Goal: Task Accomplishment & Management: Manage account settings

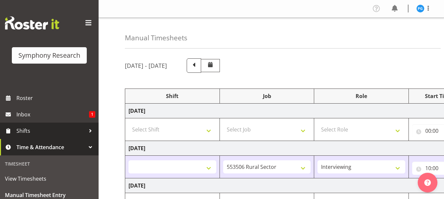
select select
select select "10587"
select select "47"
select select "48116"
select select "10732"
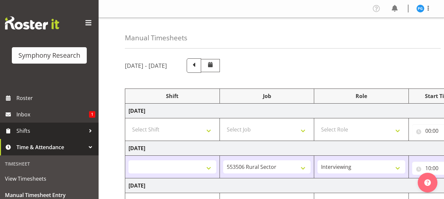
select select "297"
select select "48116"
select select "10575"
select select "47"
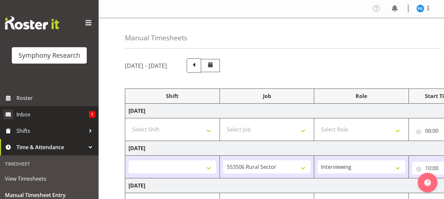
click at [30, 130] on span "Shifts" at bounding box center [50, 131] width 69 height 10
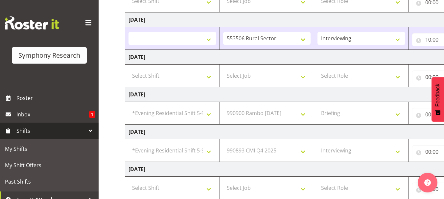
scroll to position [128, 0]
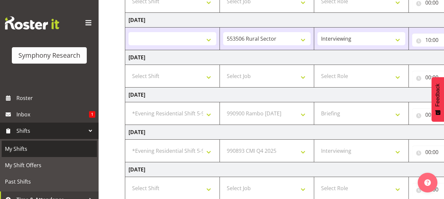
click at [18, 146] on span "My Shifts" at bounding box center [49, 149] width 89 height 10
